Goal: Task Accomplishment & Management: Use online tool/utility

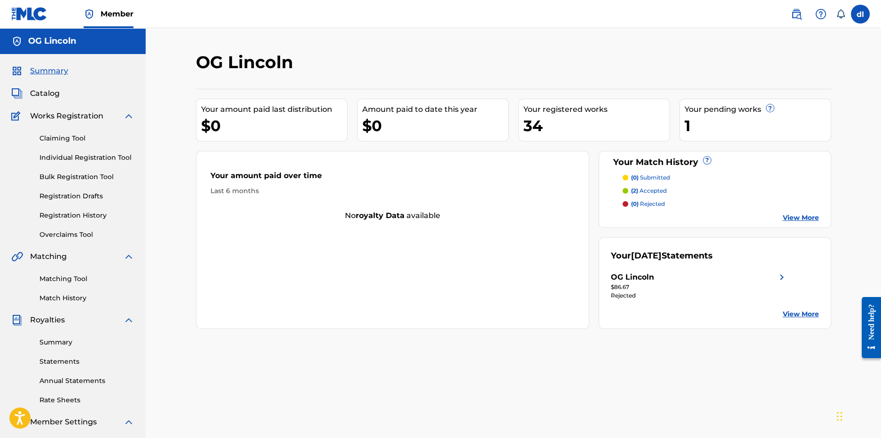
click at [73, 280] on link "Matching Tool" at bounding box center [86, 279] width 95 height 10
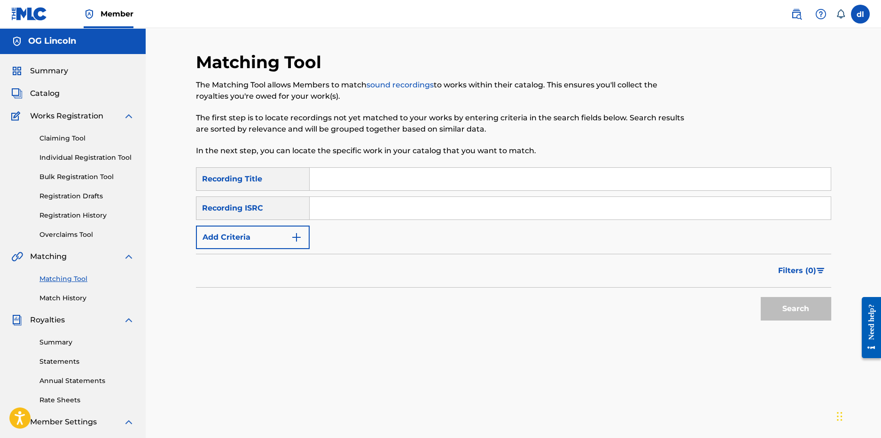
drag, startPoint x: 354, startPoint y: 176, endPoint x: 346, endPoint y: 182, distance: 10.0
click at [354, 176] on input "Search Form" at bounding box center [569, 179] width 521 height 23
click at [258, 213] on div "Recording ISRC" at bounding box center [253, 207] width 114 height 23
click at [268, 240] on button "Add Criteria" at bounding box center [253, 236] width 114 height 23
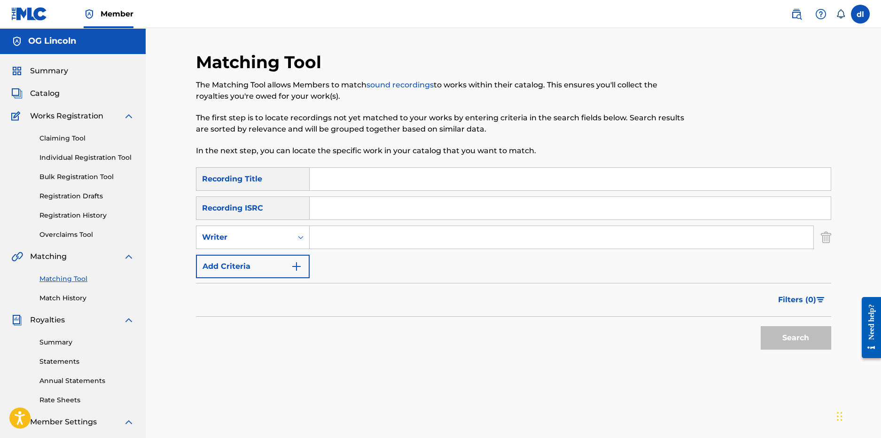
click at [283, 252] on div "SearchWithCriteriafacc6e05-500c-4add-abab-55df0648371e Recording Title SearchWi…" at bounding box center [513, 222] width 635 height 111
click at [280, 240] on div "Writer" at bounding box center [244, 237] width 85 height 11
click at [244, 261] on div "Recording Artist" at bounding box center [252, 260] width 113 height 23
click at [368, 232] on input "Search Form" at bounding box center [560, 237] width 503 height 23
type input "[PERSON_NAME]"
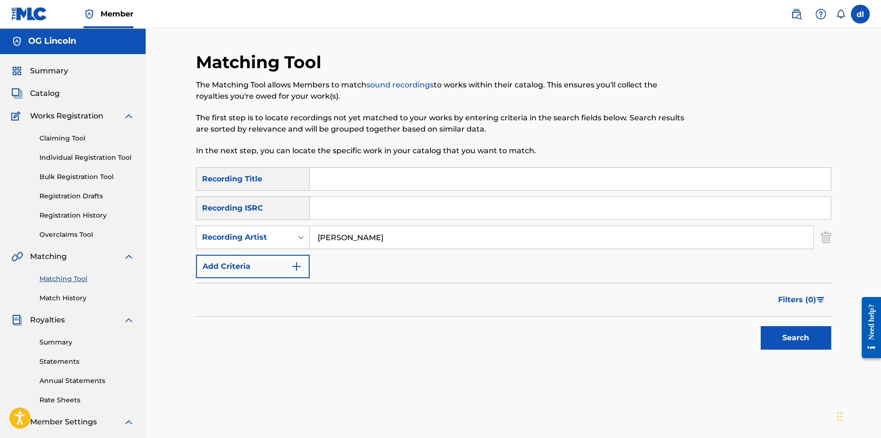
click at [799, 345] on button "Search" at bounding box center [795, 337] width 70 height 23
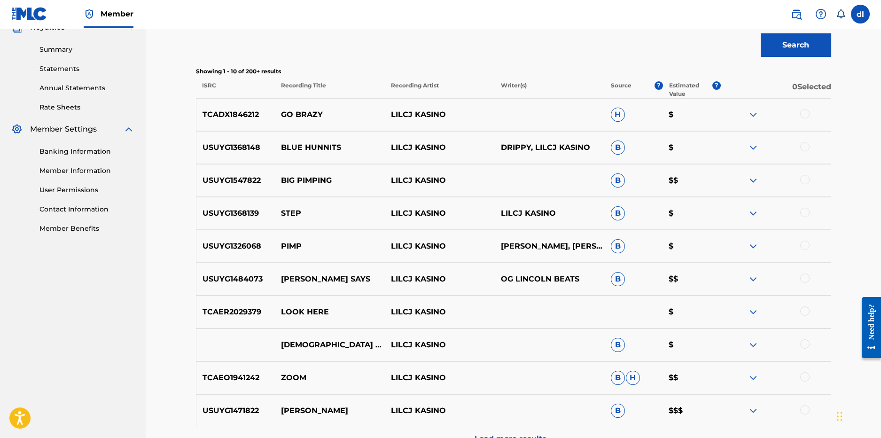
scroll to position [397, 0]
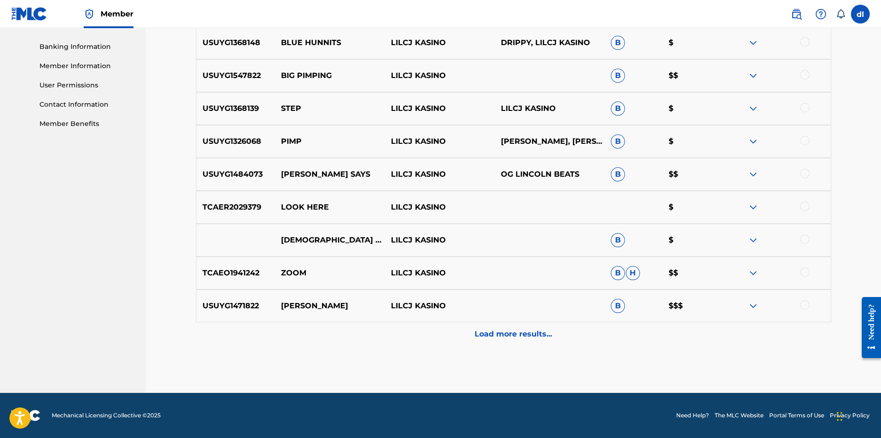
click at [489, 329] on p "Load more results..." at bounding box center [512, 333] width 77 height 11
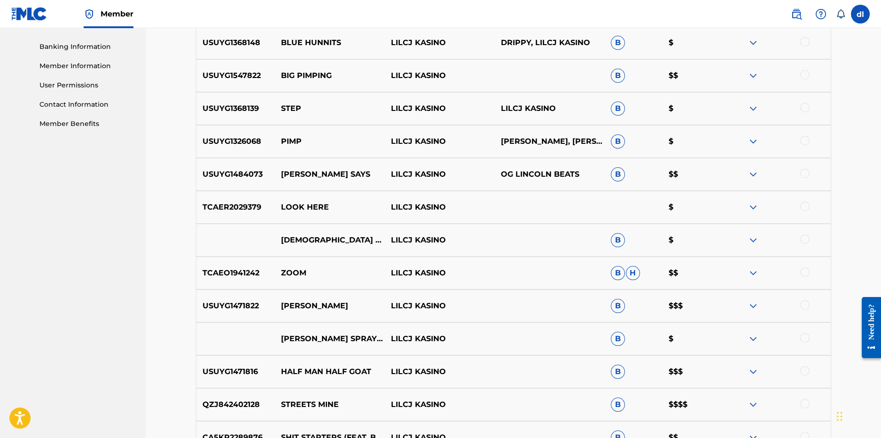
click at [804, 302] on div at bounding box center [804, 304] width 9 height 9
click at [663, 359] on button "Match 1 Group" at bounding box center [660, 360] width 104 height 23
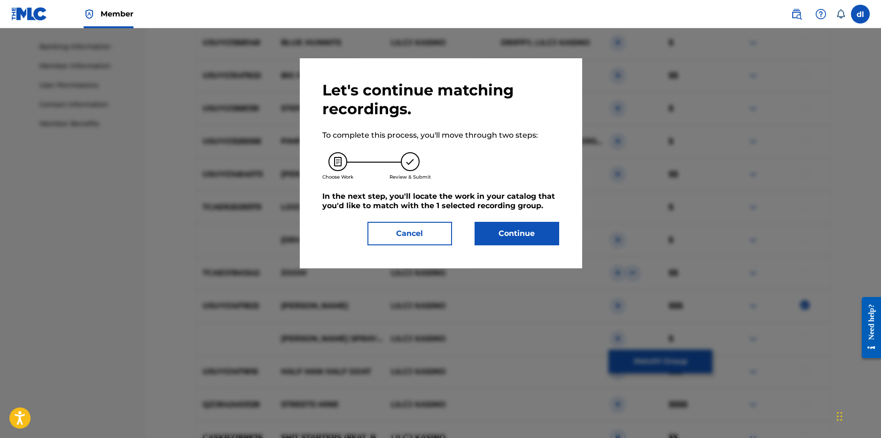
click at [505, 235] on button "Continue" at bounding box center [516, 233] width 85 height 23
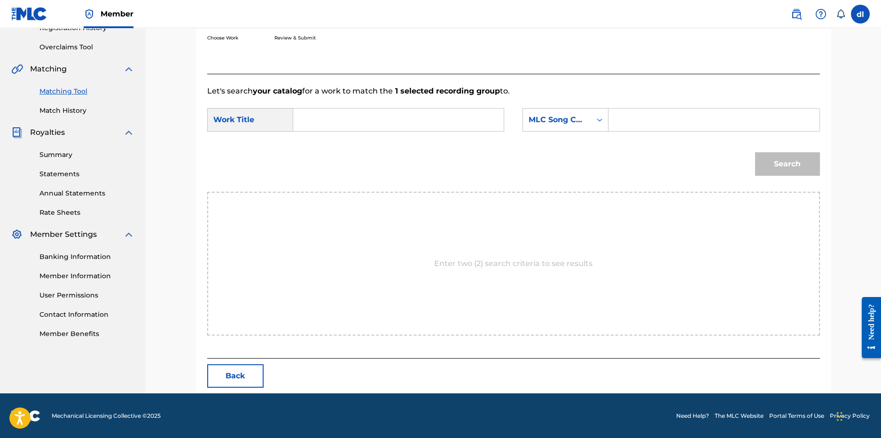
click at [382, 121] on input "Search Form" at bounding box center [398, 119] width 194 height 23
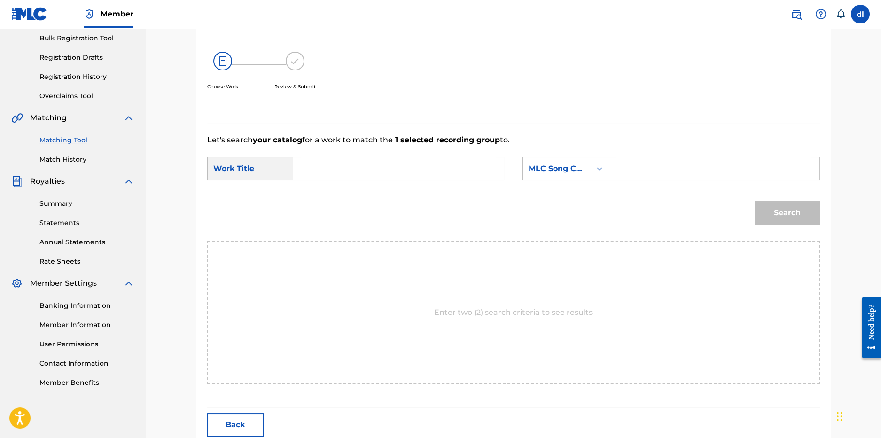
scroll to position [93, 0]
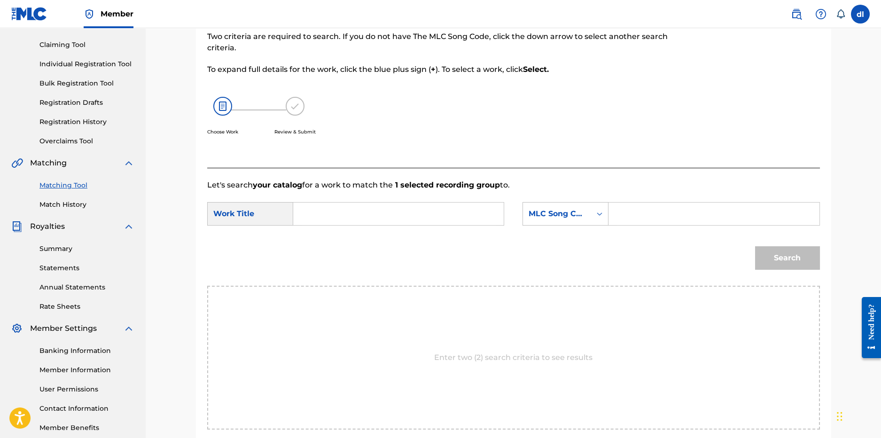
click at [307, 104] on div "Review & Submit" at bounding box center [294, 121] width 41 height 49
click at [391, 211] on input "Search Form" at bounding box center [398, 213] width 194 height 23
